Goal: Find specific page/section

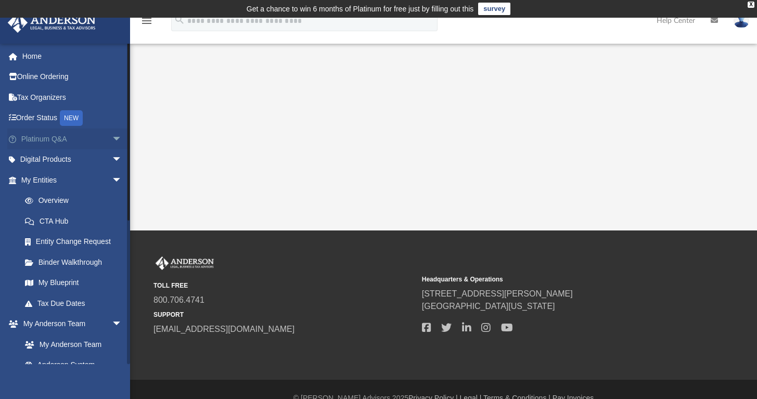
click at [47, 140] on link "Platinum Q&A arrow_drop_down" at bounding box center [72, 138] width 131 height 21
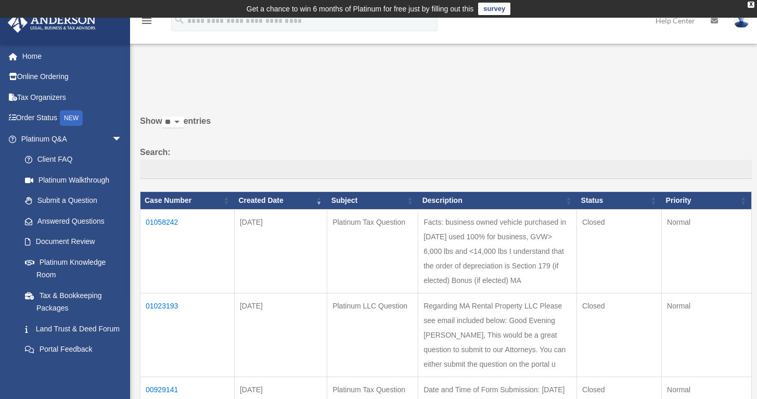
scroll to position [71, 0]
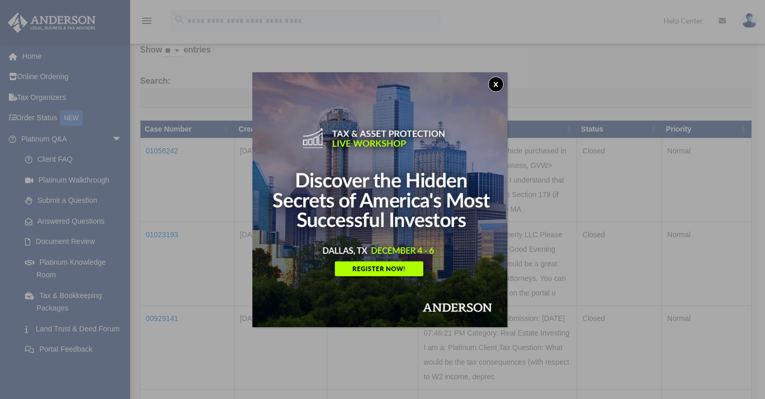
click at [498, 87] on button "x" at bounding box center [496, 84] width 16 height 16
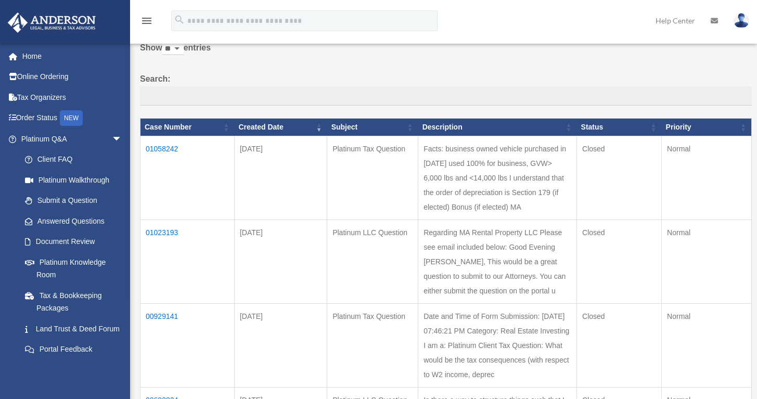
scroll to position [75, 0]
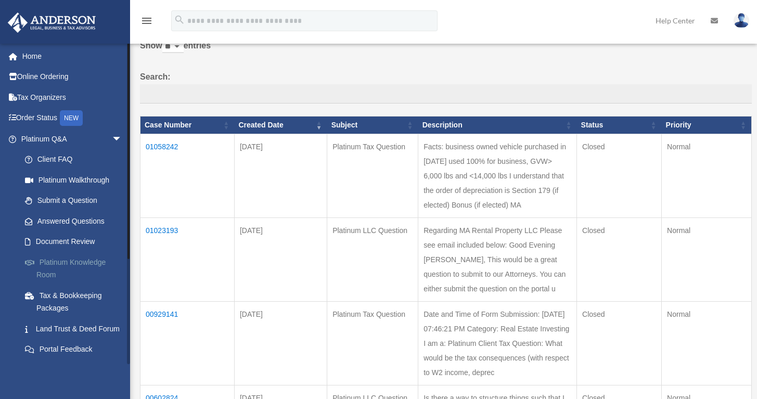
click at [72, 261] on link "Platinum Knowledge Room" at bounding box center [76, 268] width 123 height 33
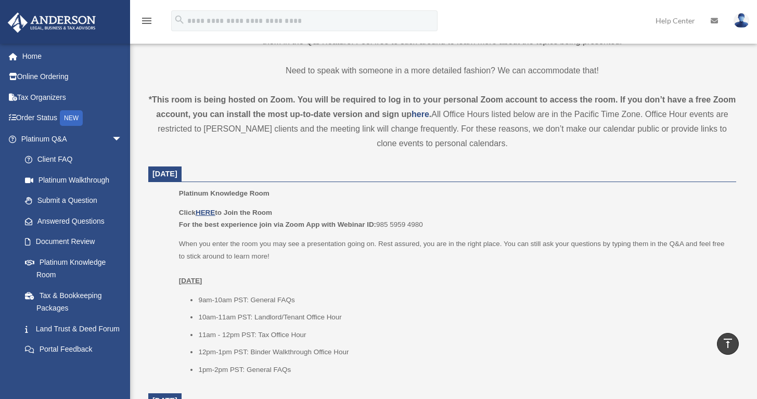
scroll to position [395, 0]
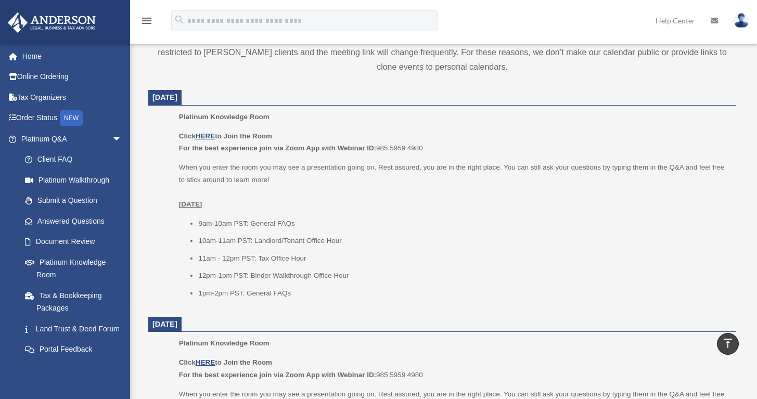
click at [212, 140] on u "HERE" at bounding box center [205, 136] width 19 height 8
drag, startPoint x: 426, startPoint y: 159, endPoint x: 379, endPoint y: 163, distance: 47.5
click at [379, 154] on p "Click HERE to Join the Room For the best experience join via Zoom App with Webi…" at bounding box center [454, 142] width 550 height 24
copy p "For the best experience join via Zoom App with Webinar ID: 985 5959 4980"
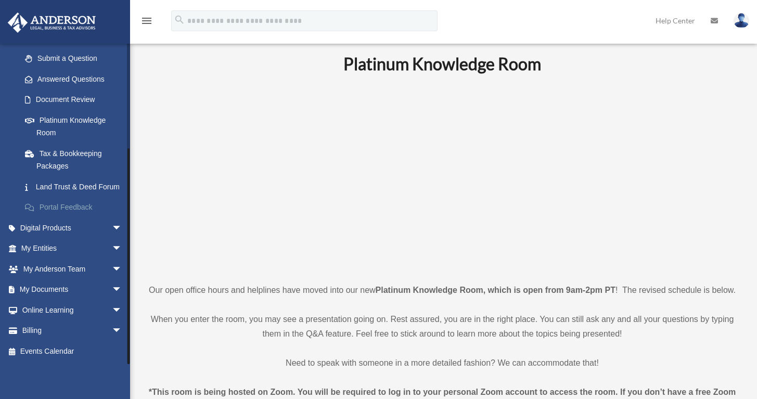
scroll to position [28, 0]
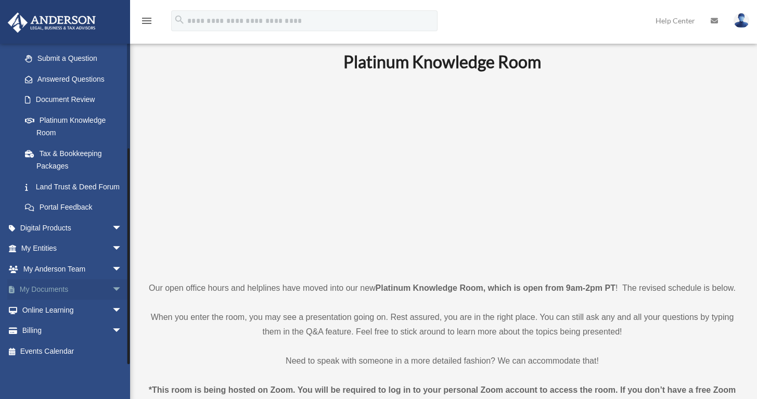
click at [113, 291] on span "arrow_drop_down" at bounding box center [122, 289] width 21 height 21
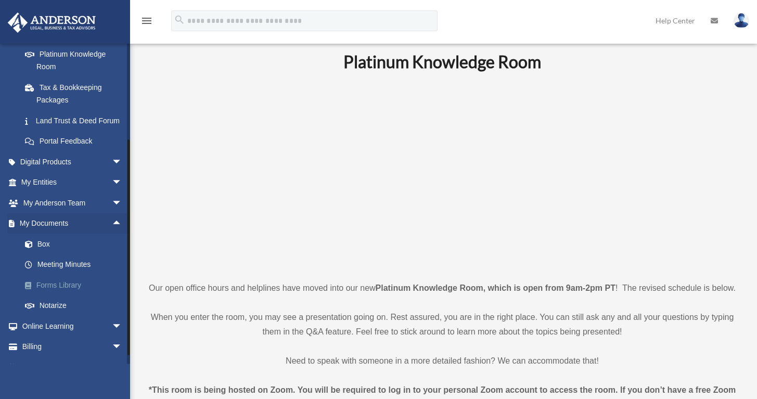
scroll to position [210, 0]
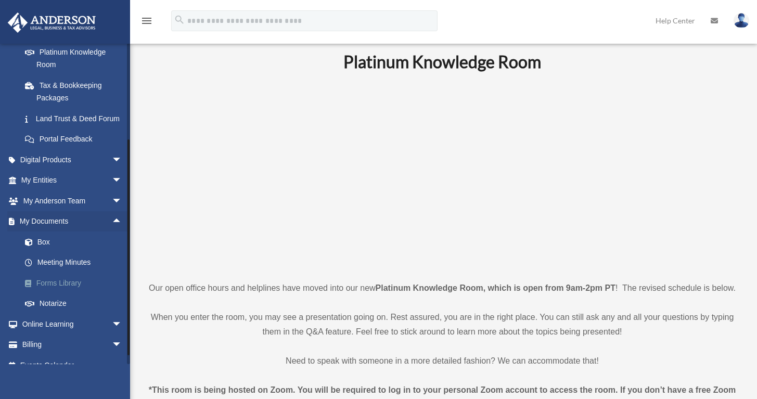
click at [58, 288] on link "Forms Library" at bounding box center [76, 283] width 123 height 21
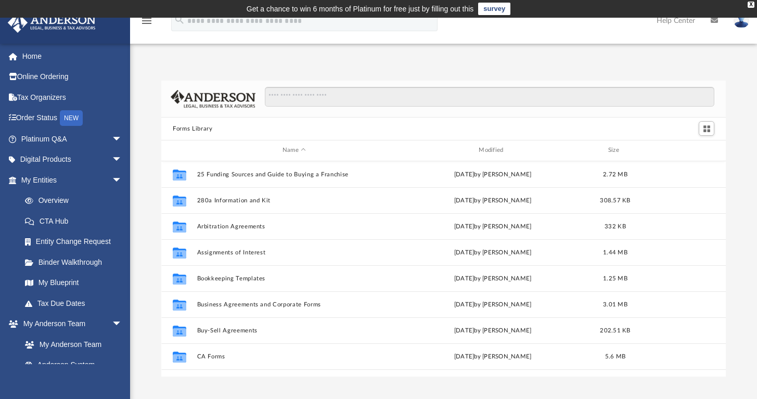
scroll to position [229, 556]
click at [750, 5] on div "X" at bounding box center [751, 5] width 7 height 6
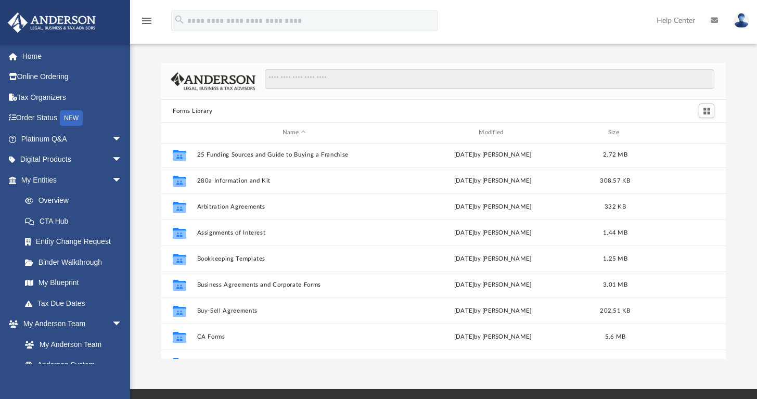
scroll to position [4, 0]
